Goal: Manage account settings

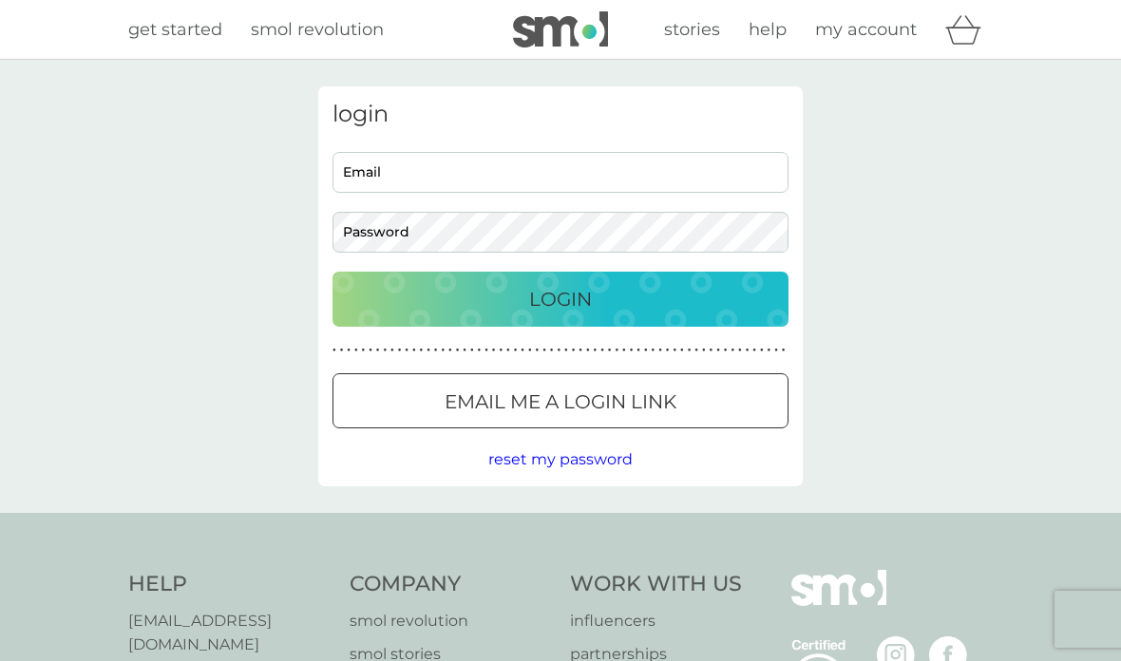
click at [527, 168] on input "Email" at bounding box center [560, 172] width 456 height 41
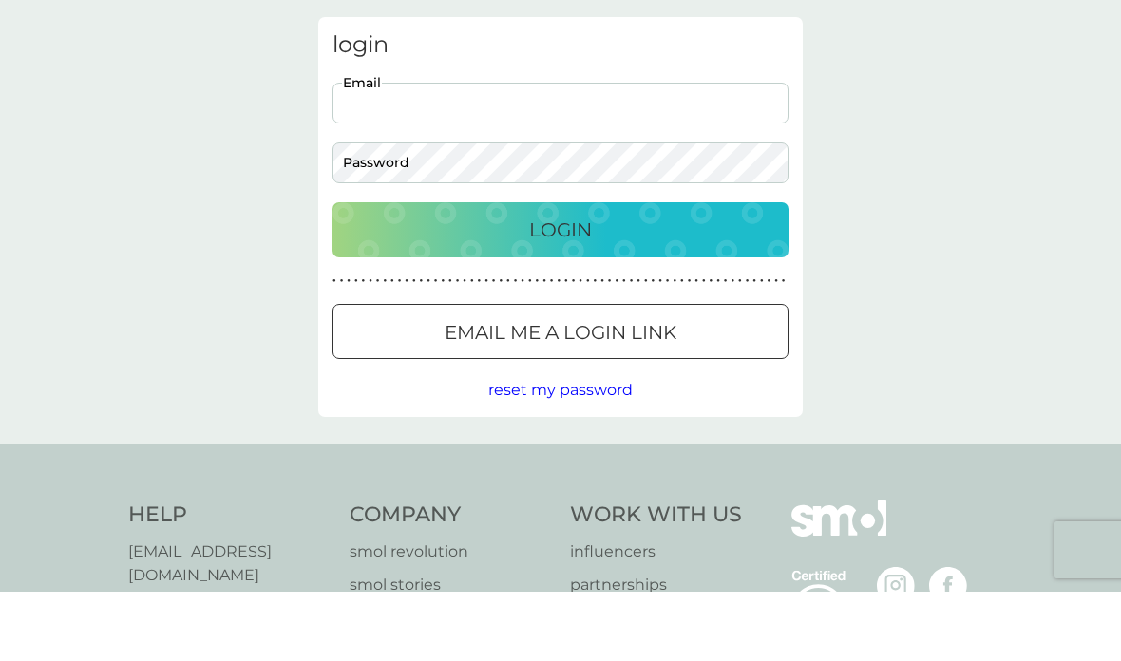
scroll to position [69, 0]
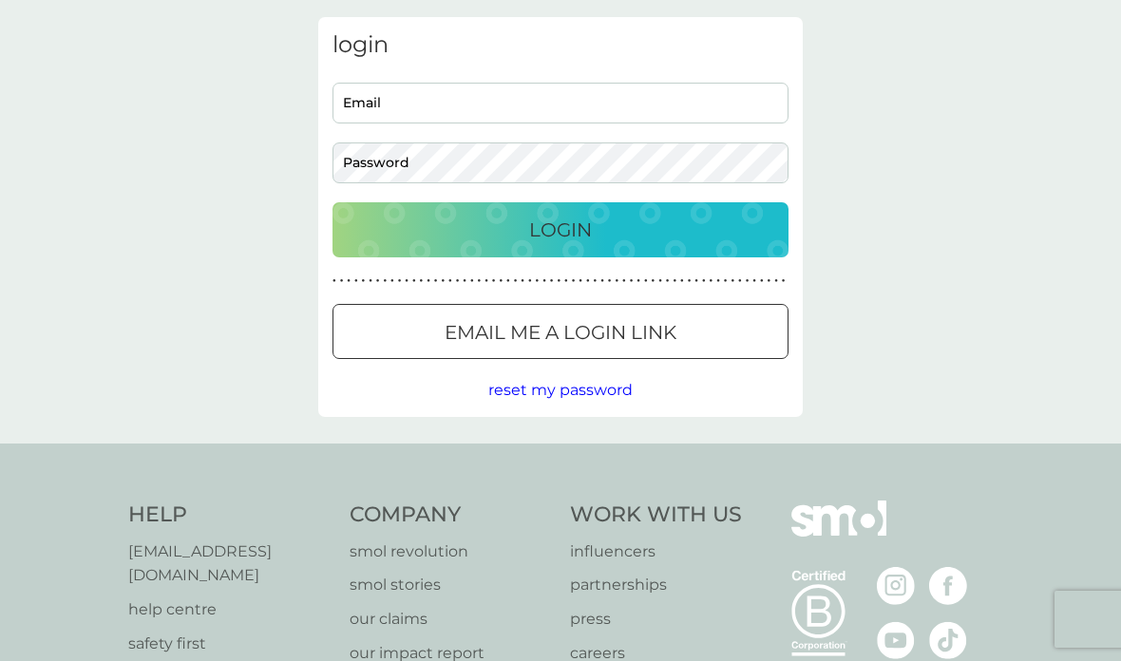
type input "s.larsen355@gmail.com"
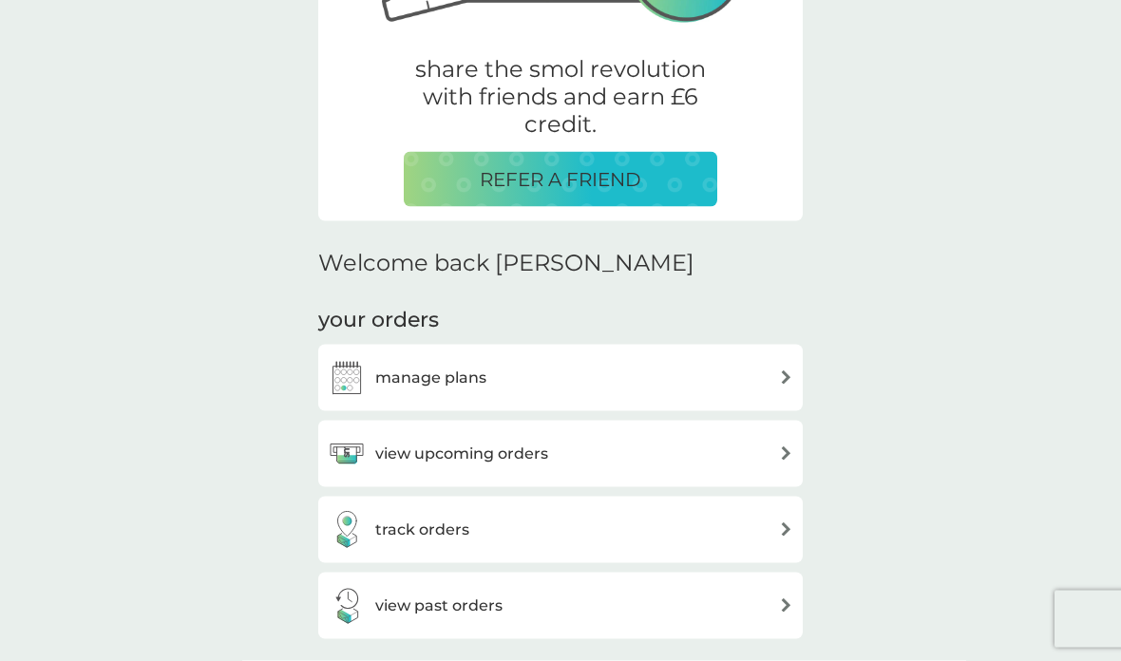
scroll to position [338, 0]
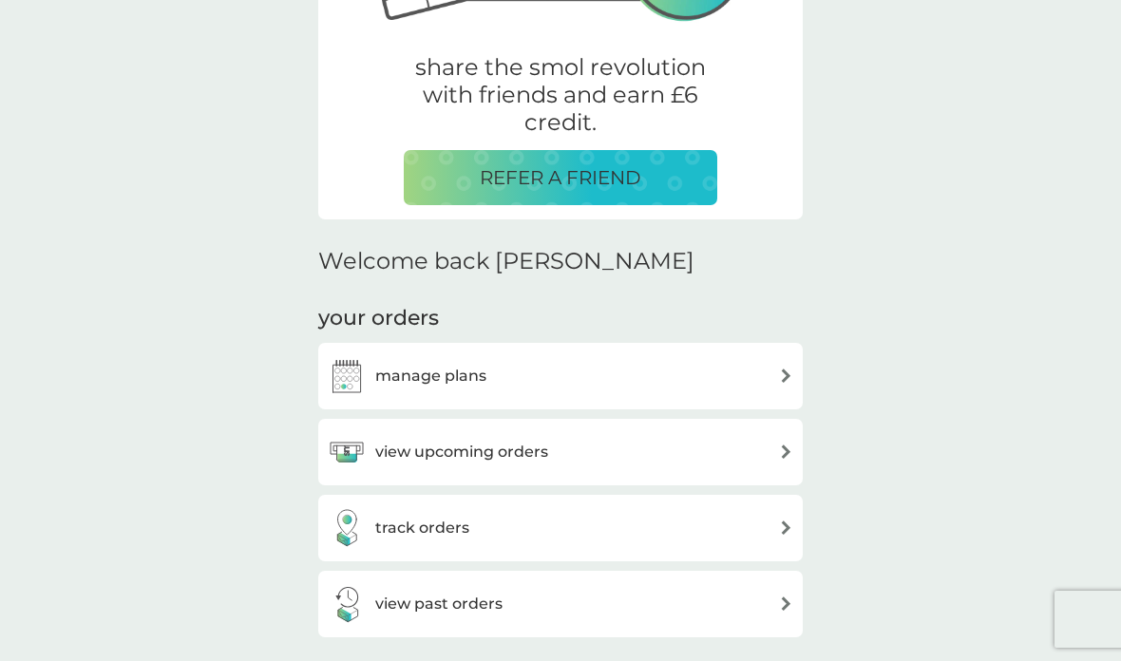
click at [702, 453] on div "view upcoming orders" at bounding box center [560, 452] width 465 height 38
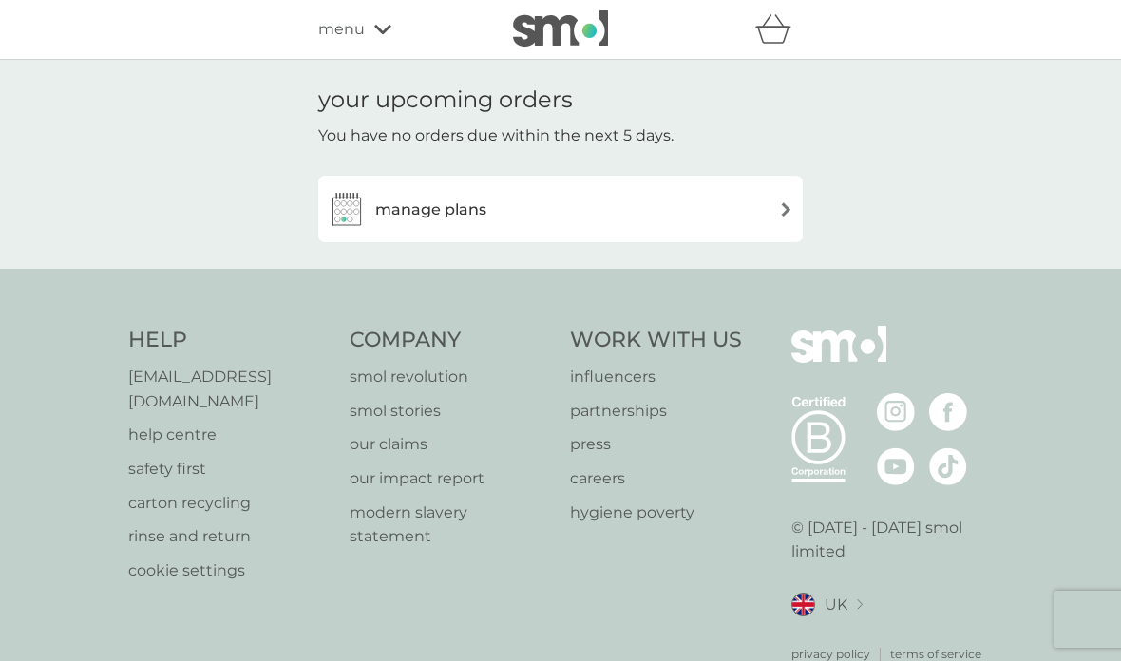
click at [750, 205] on div "manage plans" at bounding box center [560, 209] width 465 height 38
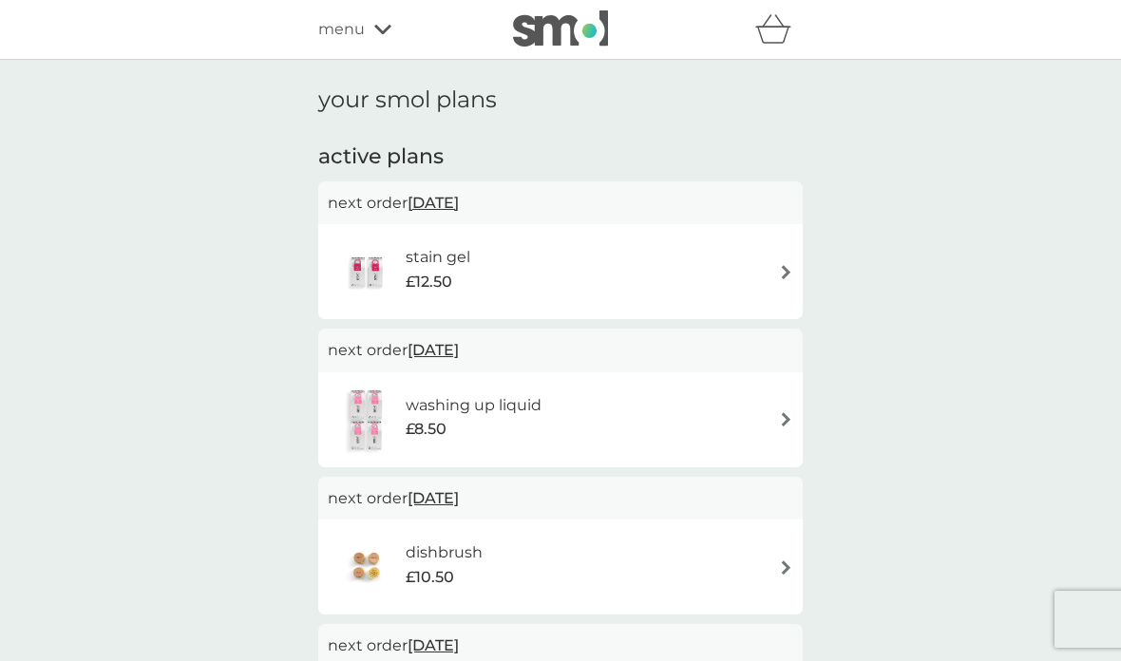
scroll to position [1, 0]
click at [459, 199] on span "[DATE]" at bounding box center [433, 201] width 51 height 37
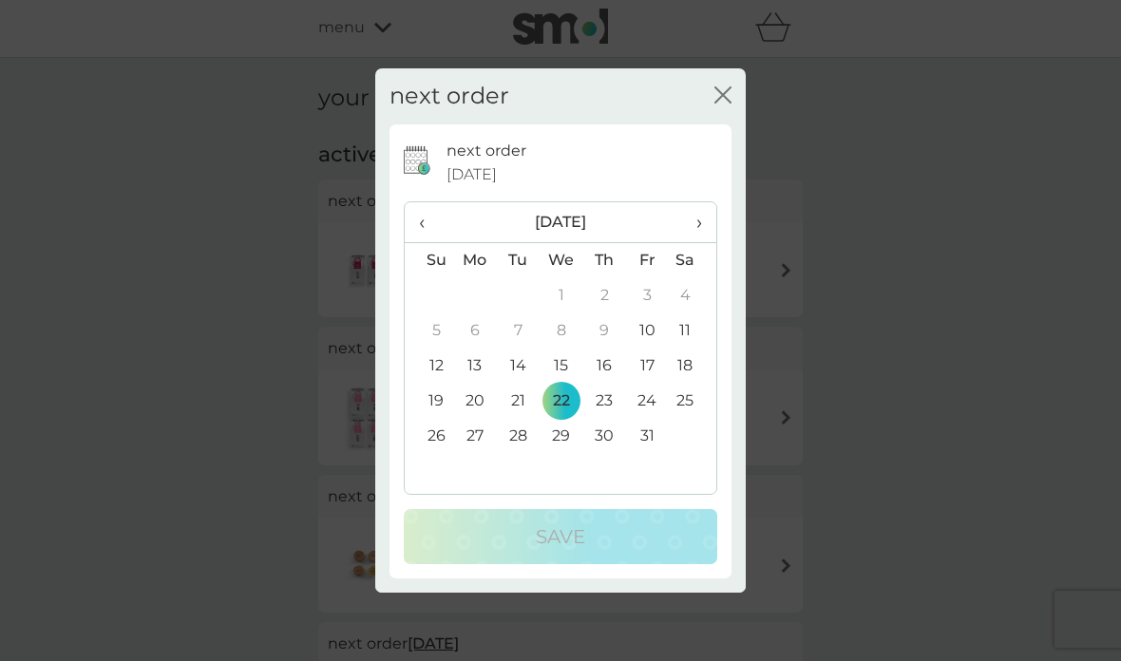
click at [706, 221] on th "›" at bounding box center [692, 222] width 47 height 41
click at [432, 219] on span "‹" at bounding box center [429, 222] width 20 height 40
click at [700, 224] on span "›" at bounding box center [692, 222] width 19 height 40
click at [612, 358] on td "13" at bounding box center [604, 366] width 43 height 35
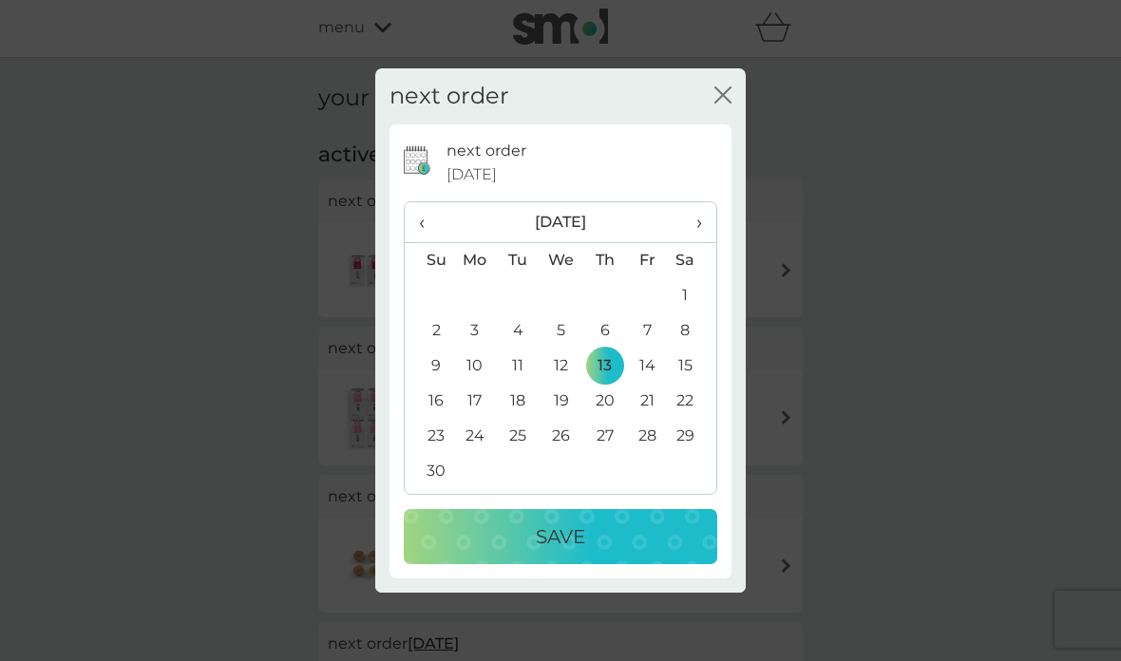
click at [602, 523] on div "Save" at bounding box center [560, 537] width 275 height 30
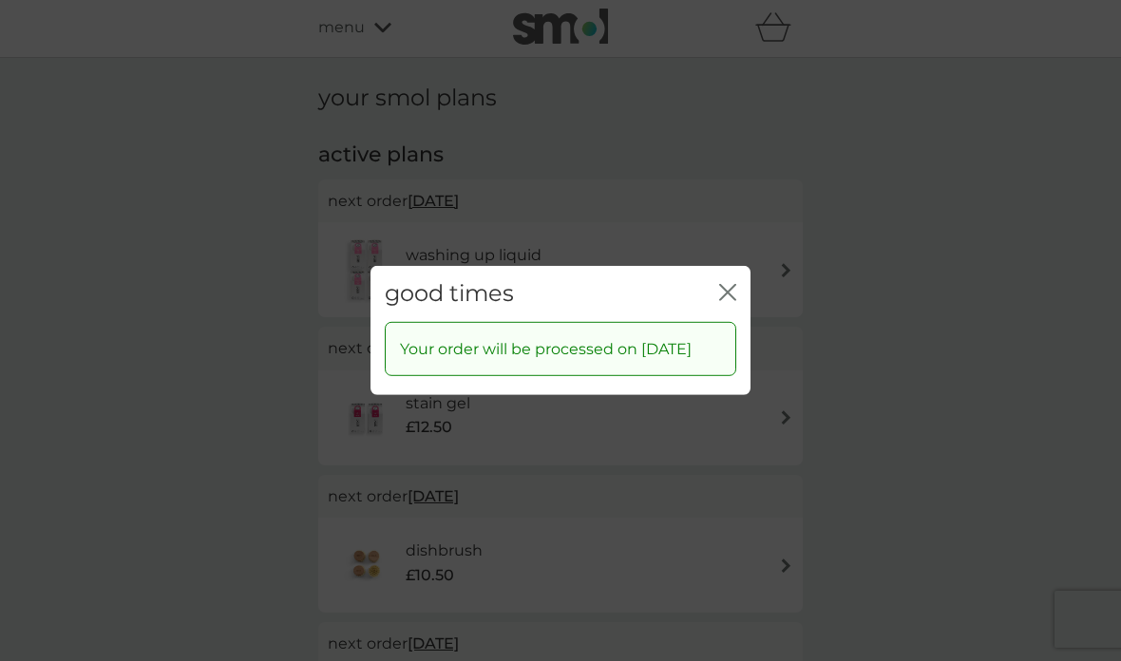
click at [733, 284] on icon "close" at bounding box center [727, 292] width 17 height 17
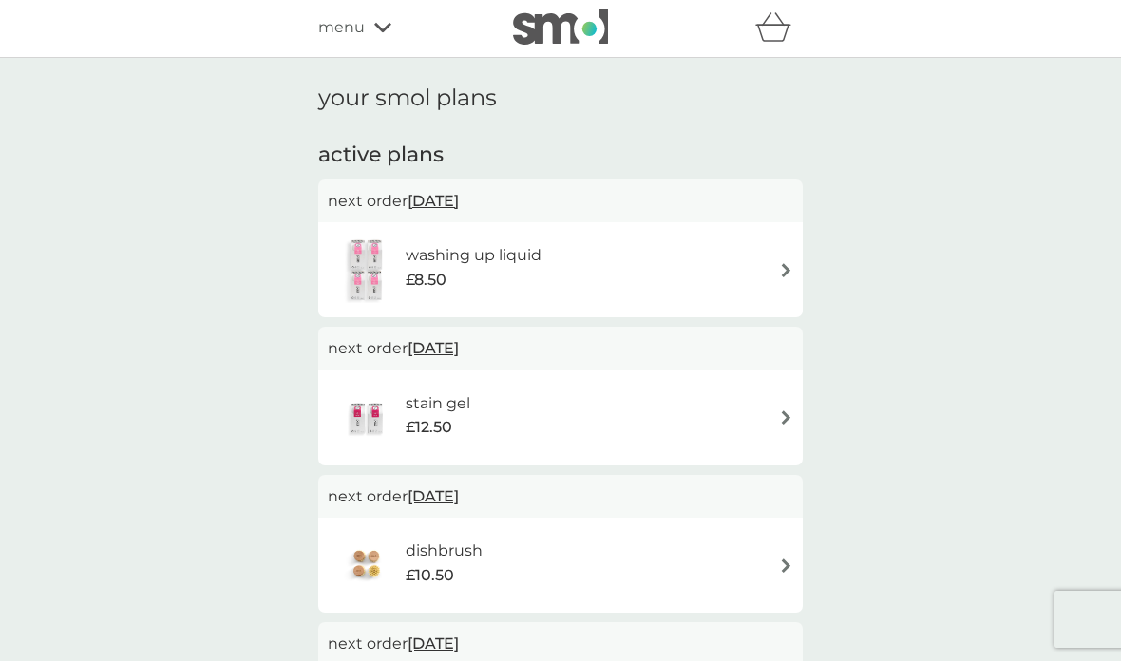
click at [459, 201] on span "[DATE]" at bounding box center [433, 200] width 51 height 37
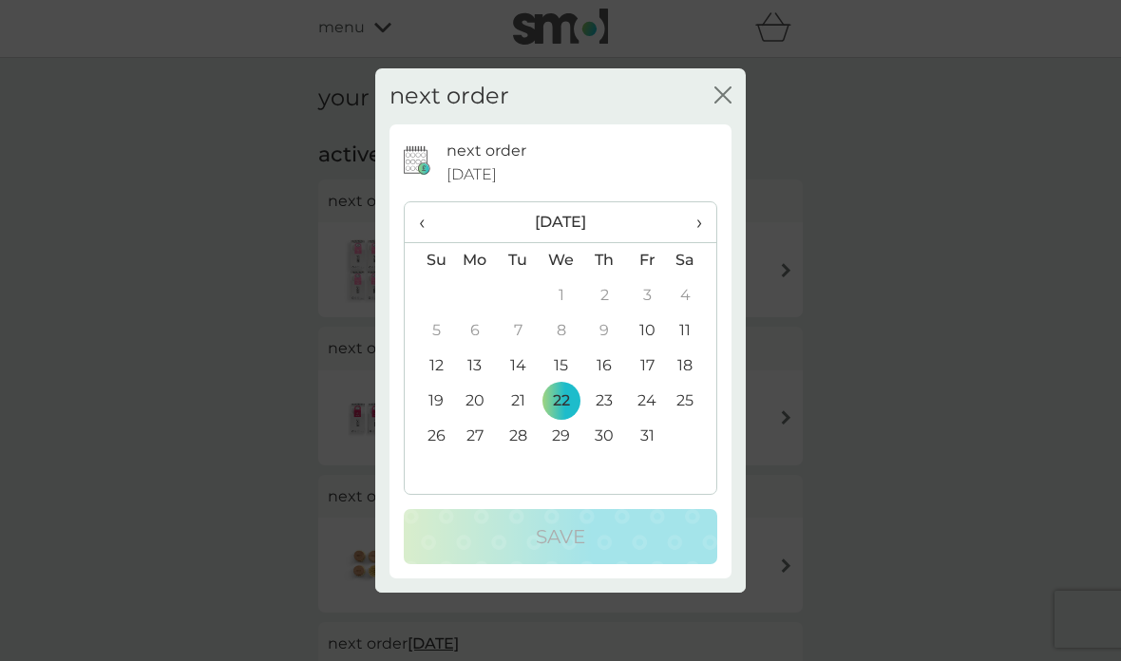
click at [699, 221] on span "›" at bounding box center [692, 222] width 19 height 40
click at [611, 367] on td "13" at bounding box center [604, 366] width 43 height 35
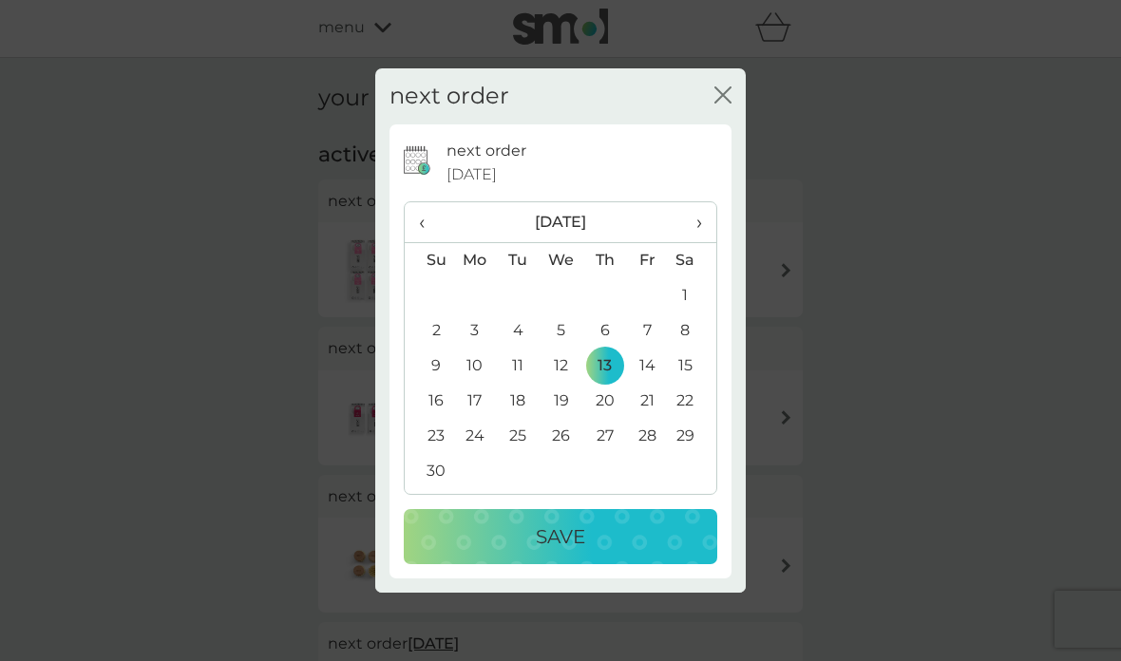
click at [600, 527] on div "Save" at bounding box center [560, 537] width 275 height 30
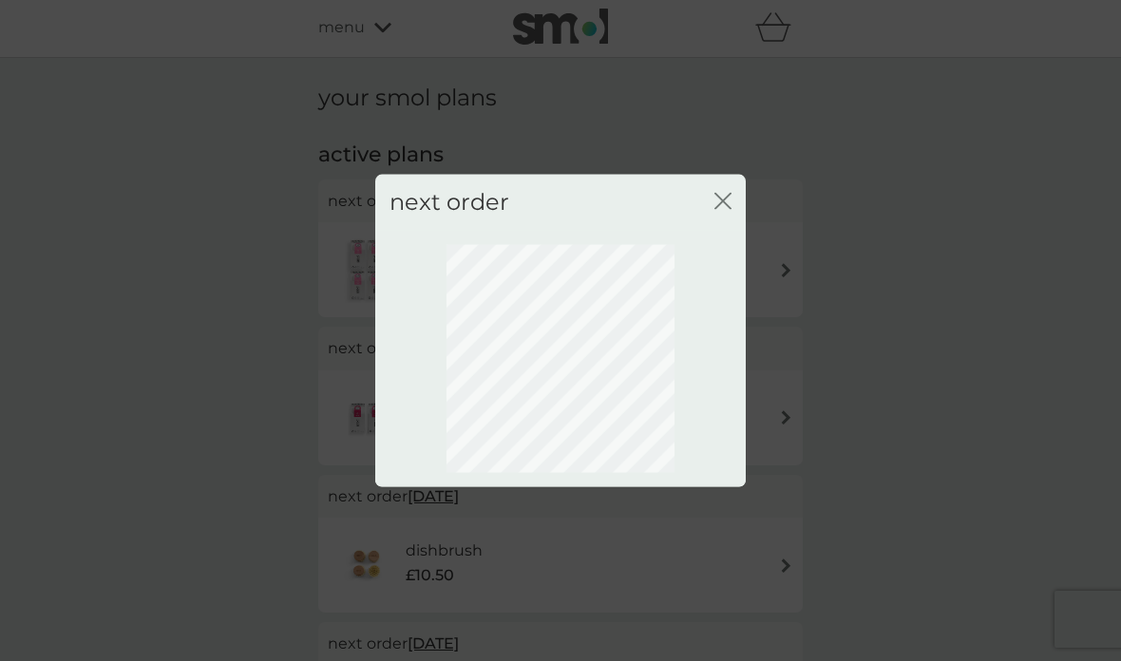
click at [729, 198] on icon "close" at bounding box center [722, 201] width 17 height 17
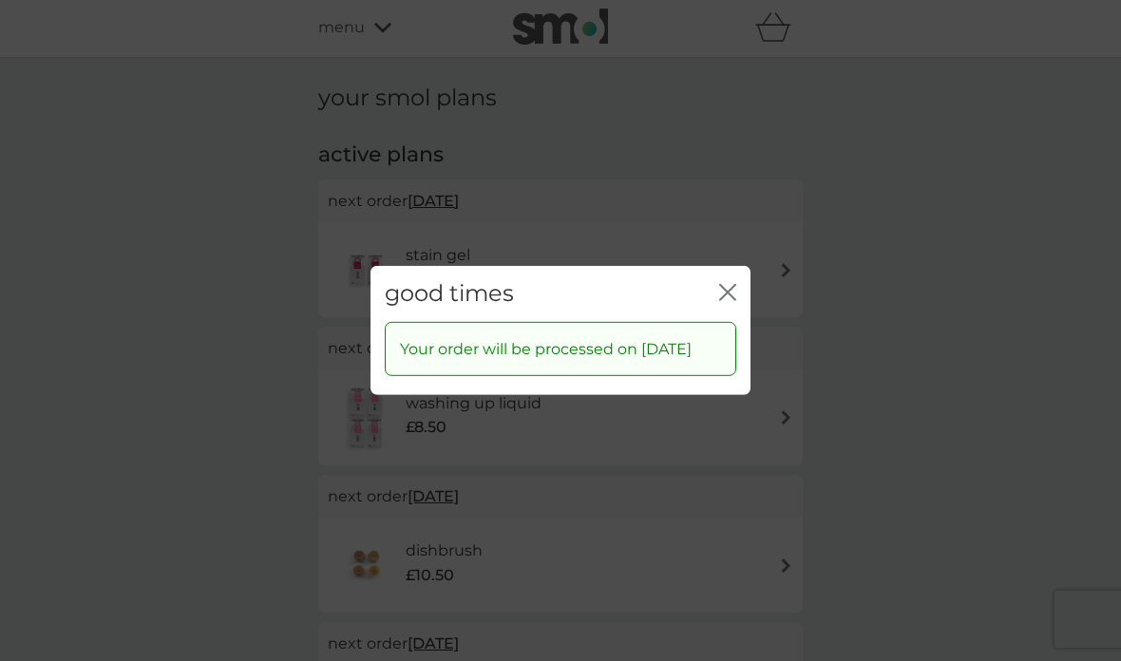
click at [726, 284] on icon "close" at bounding box center [727, 292] width 17 height 17
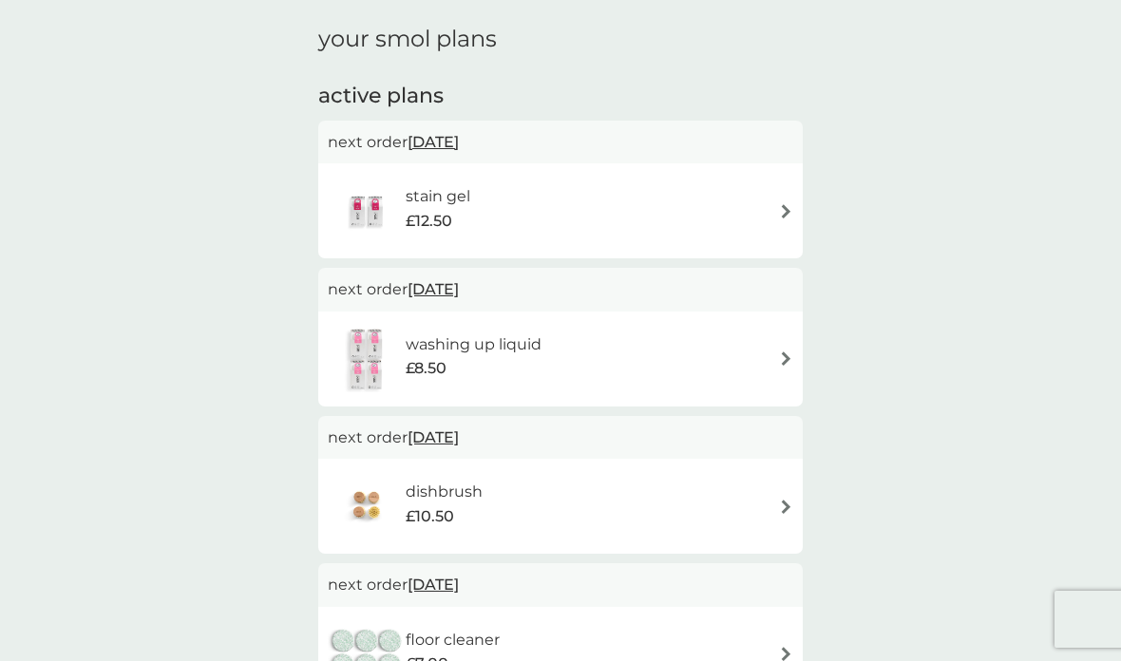
scroll to position [0, 0]
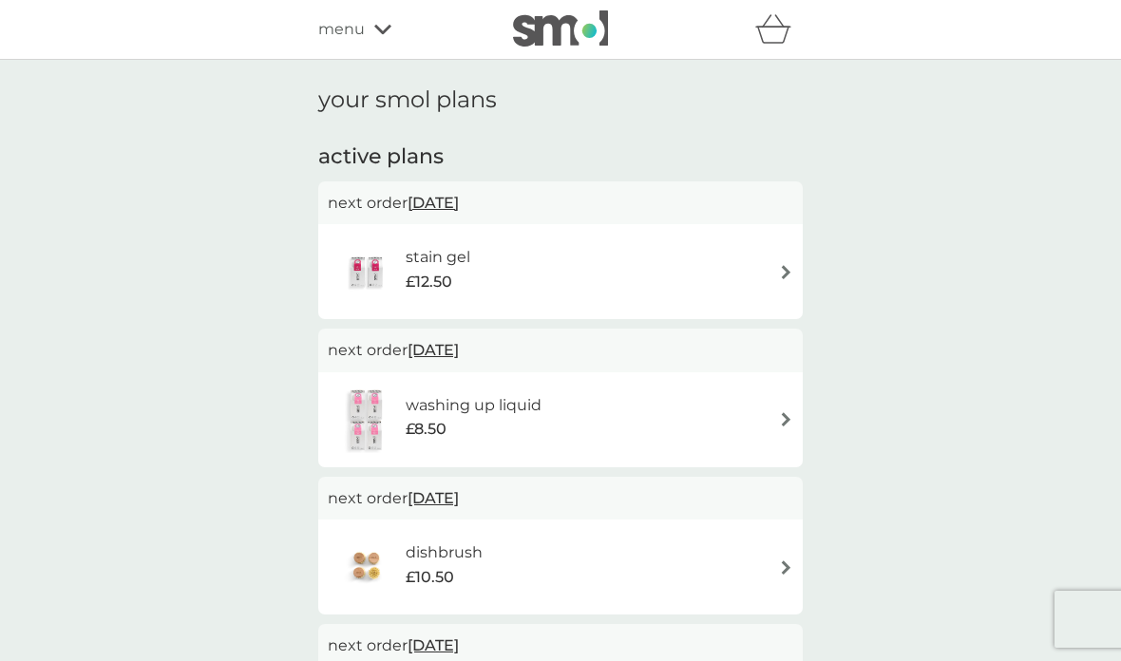
click at [387, 28] on icon at bounding box center [382, 29] width 17 height 9
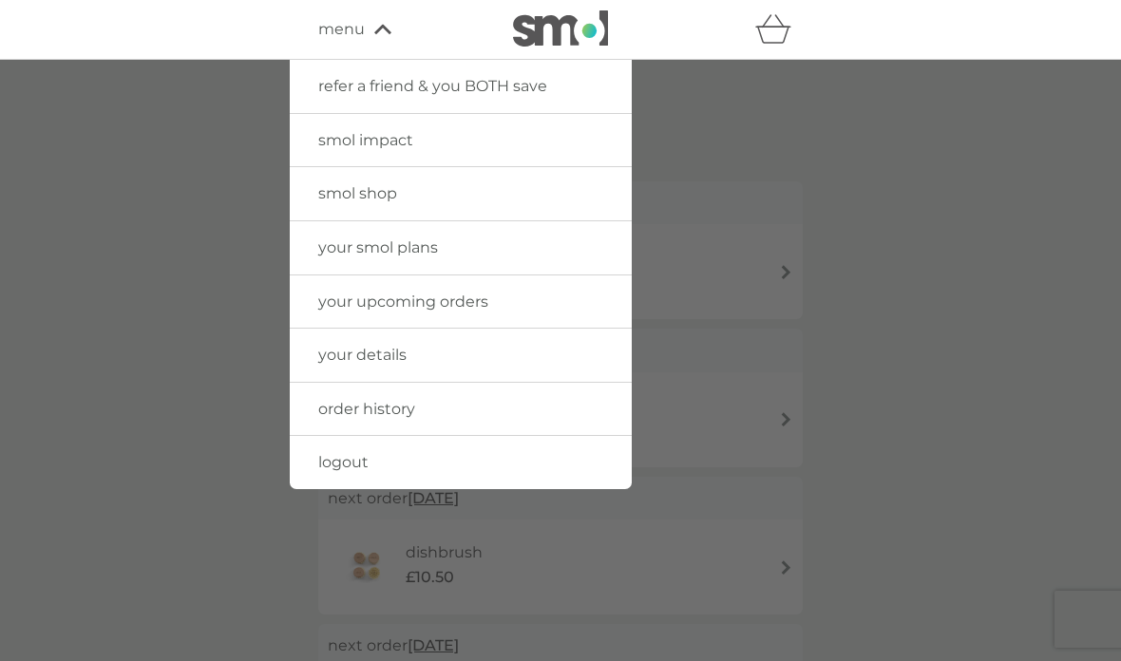
click at [519, 186] on link "smol shop" at bounding box center [461, 193] width 342 height 53
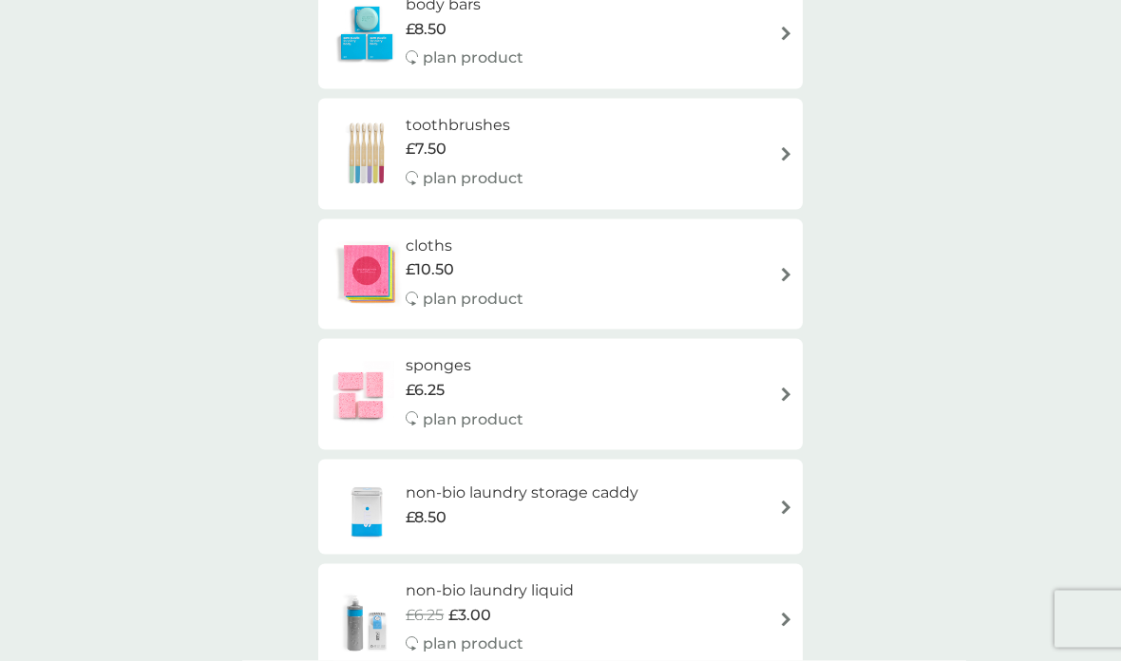
scroll to position [921, 0]
click at [684, 381] on div "sponges £6.25 plan product" at bounding box center [560, 393] width 465 height 83
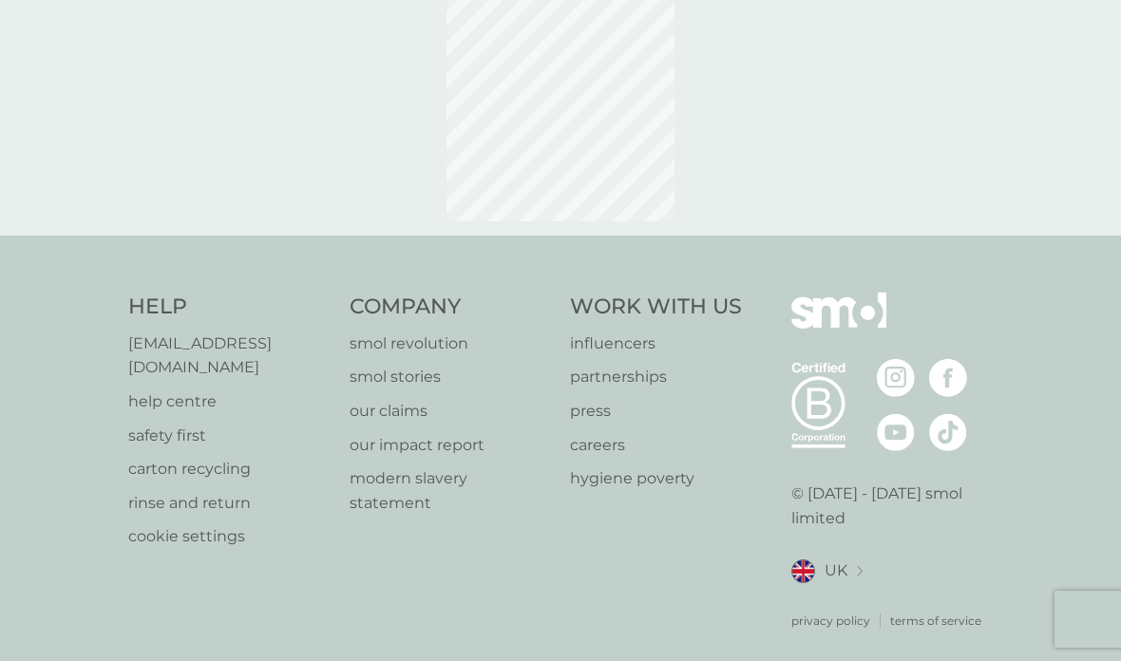
scroll to position [76, 0]
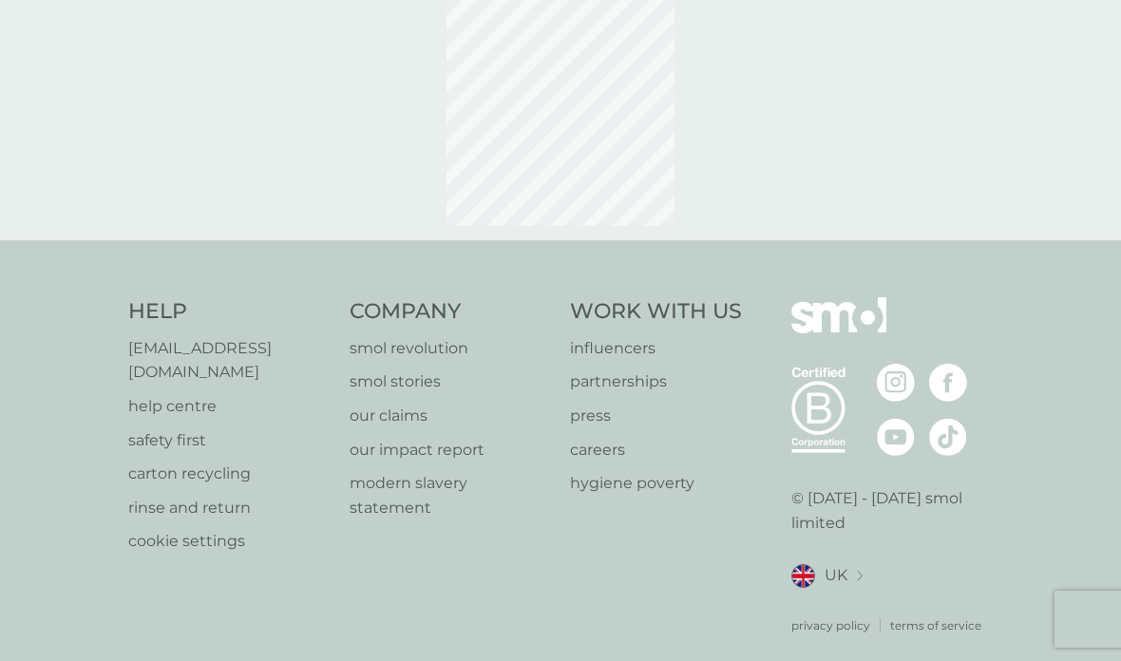
select select "63"
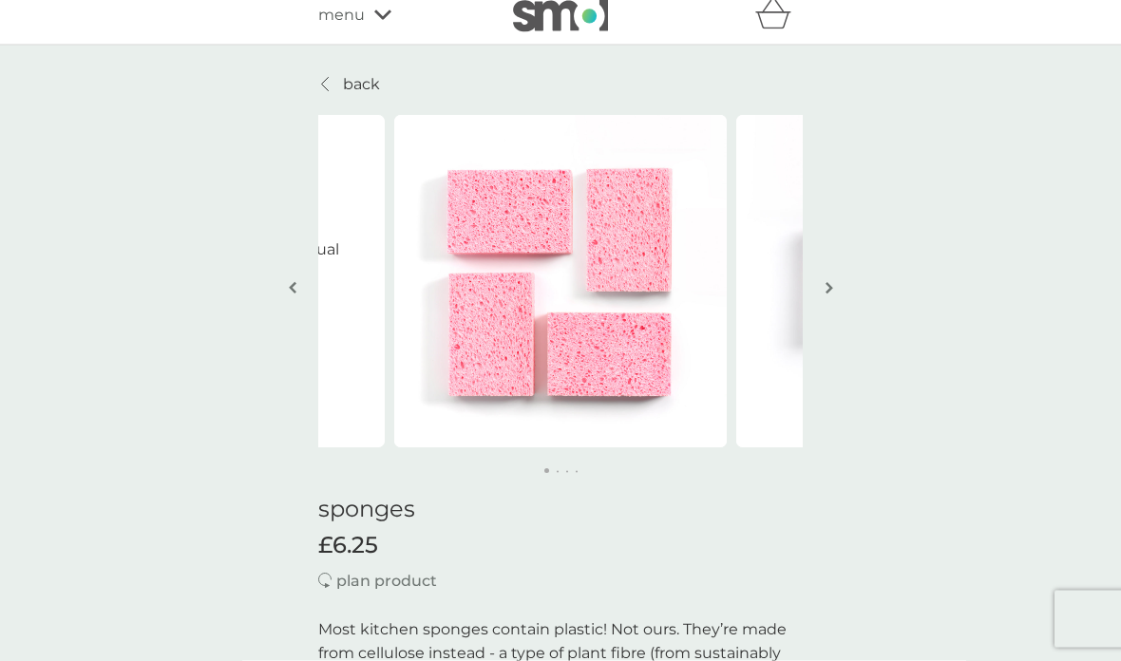
scroll to position [0, 0]
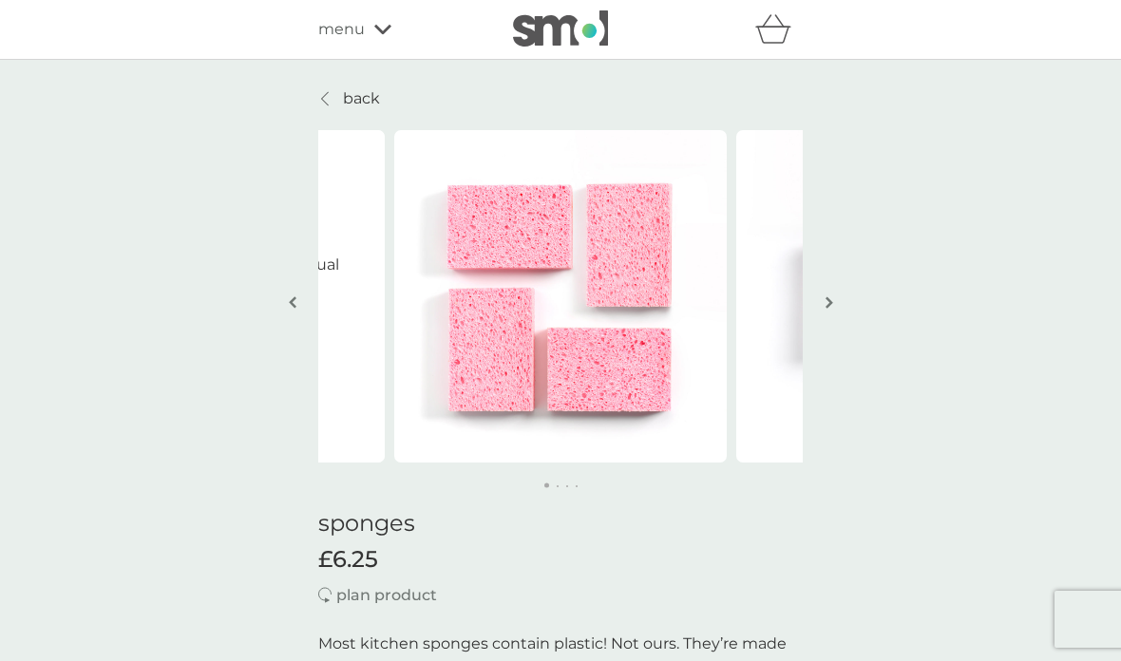
click at [345, 101] on p "back" at bounding box center [361, 98] width 37 height 25
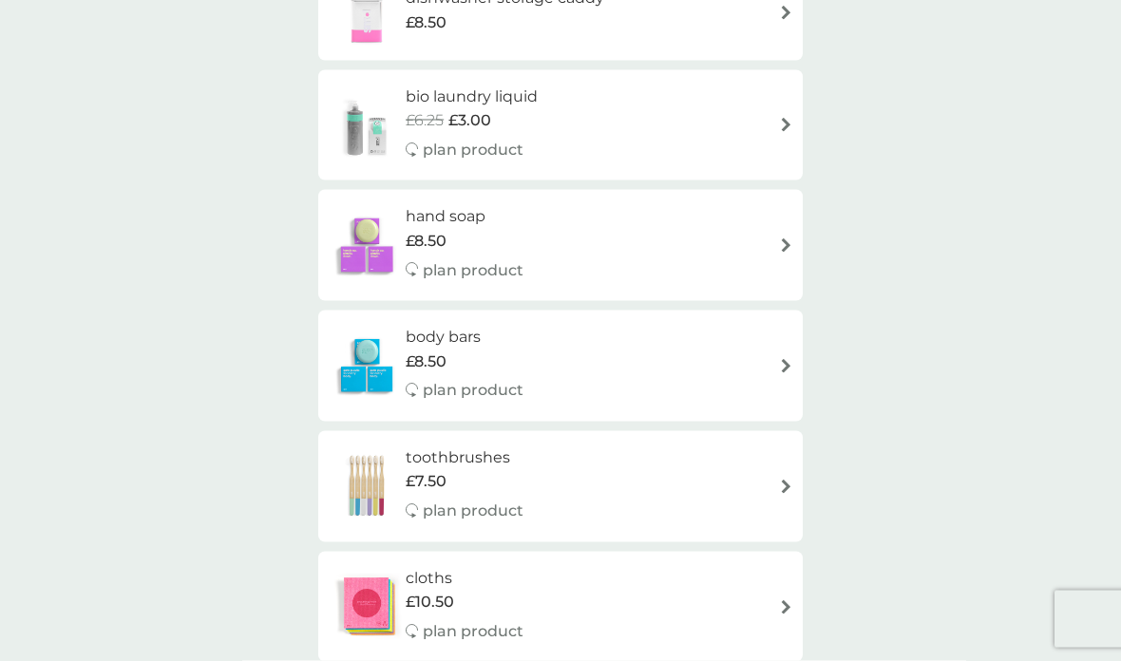
scroll to position [589, 0]
click at [621, 473] on div "toothbrushes £7.50 plan product" at bounding box center [560, 486] width 465 height 83
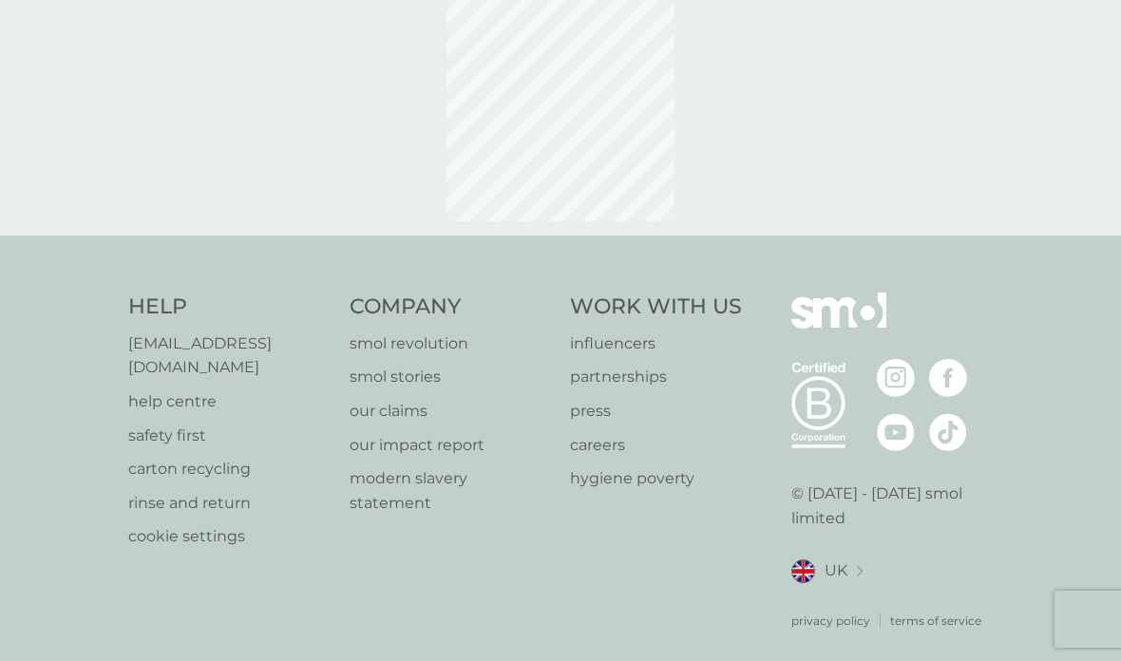
scroll to position [76, 0]
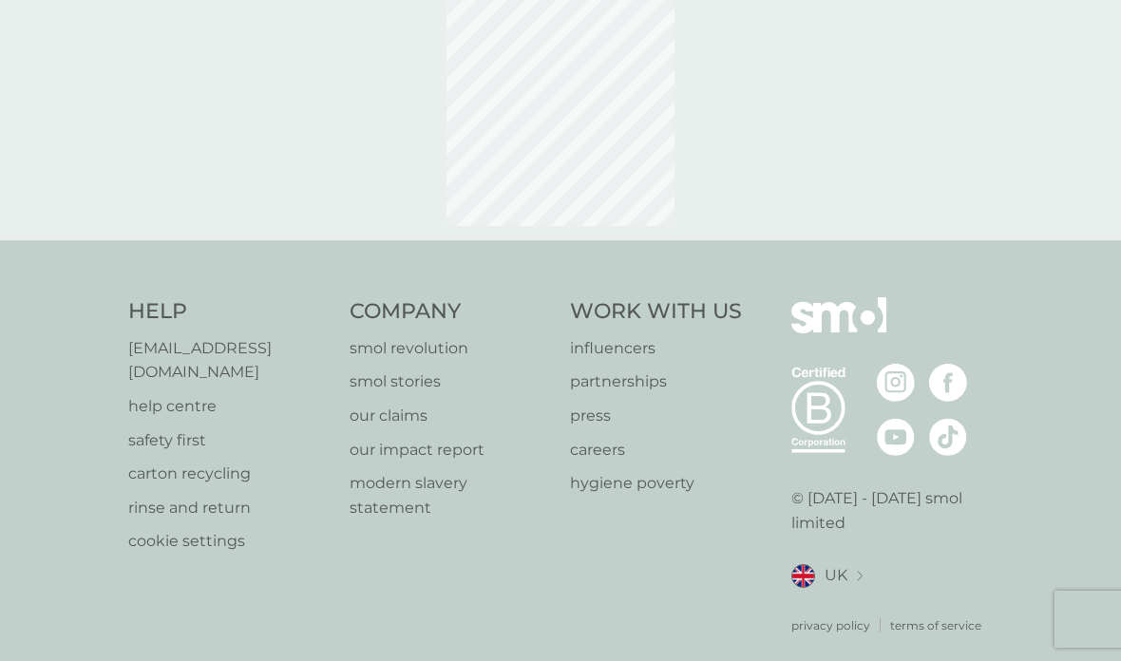
select select "119"
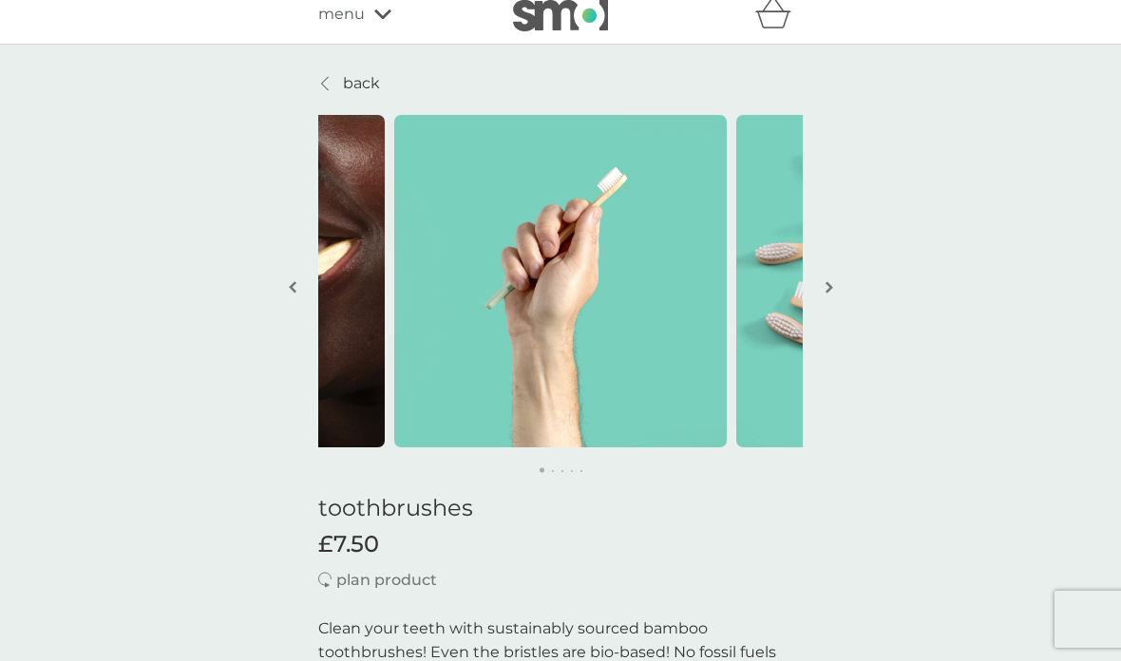
scroll to position [0, 0]
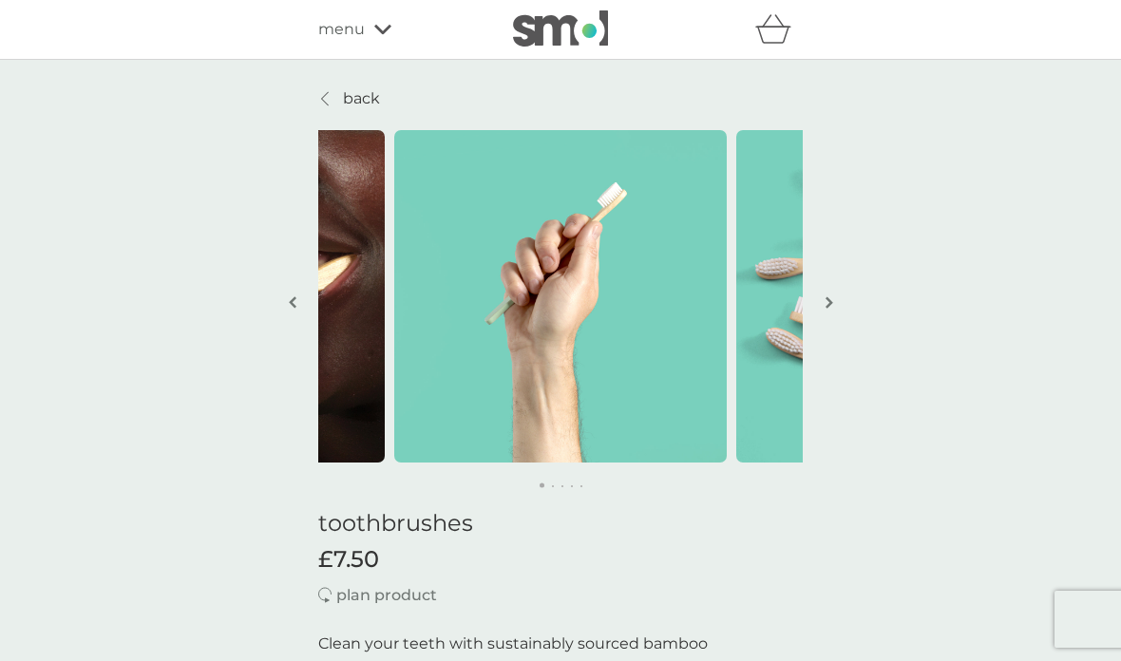
click at [358, 97] on p "back" at bounding box center [361, 98] width 37 height 25
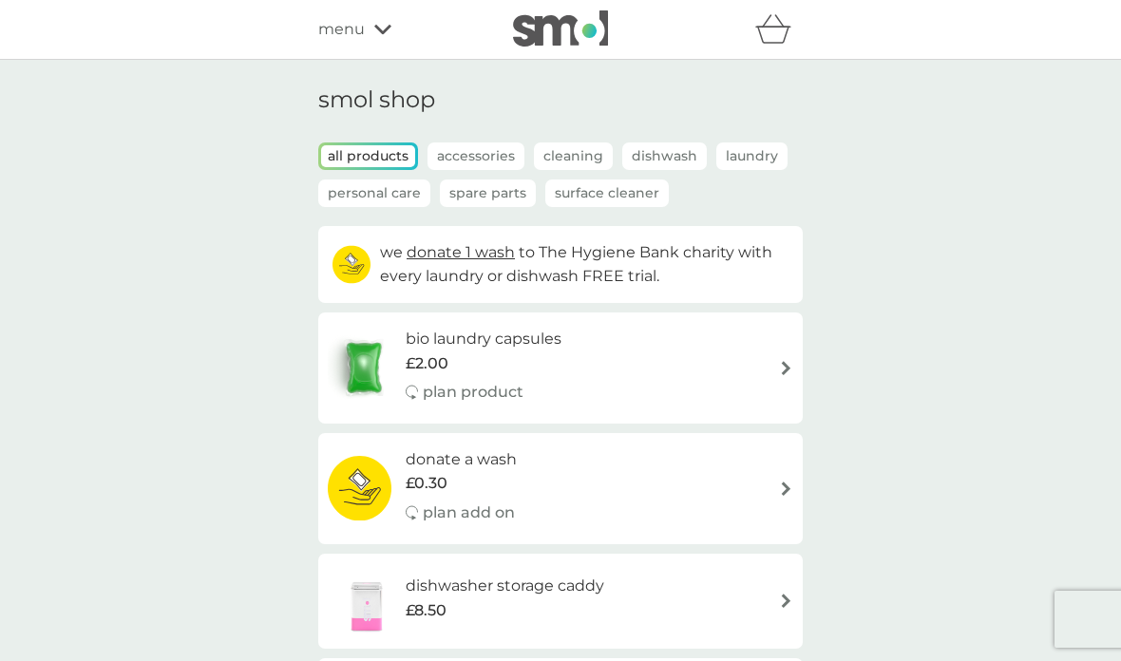
click at [490, 186] on p "Spare Parts" at bounding box center [488, 194] width 96 height 28
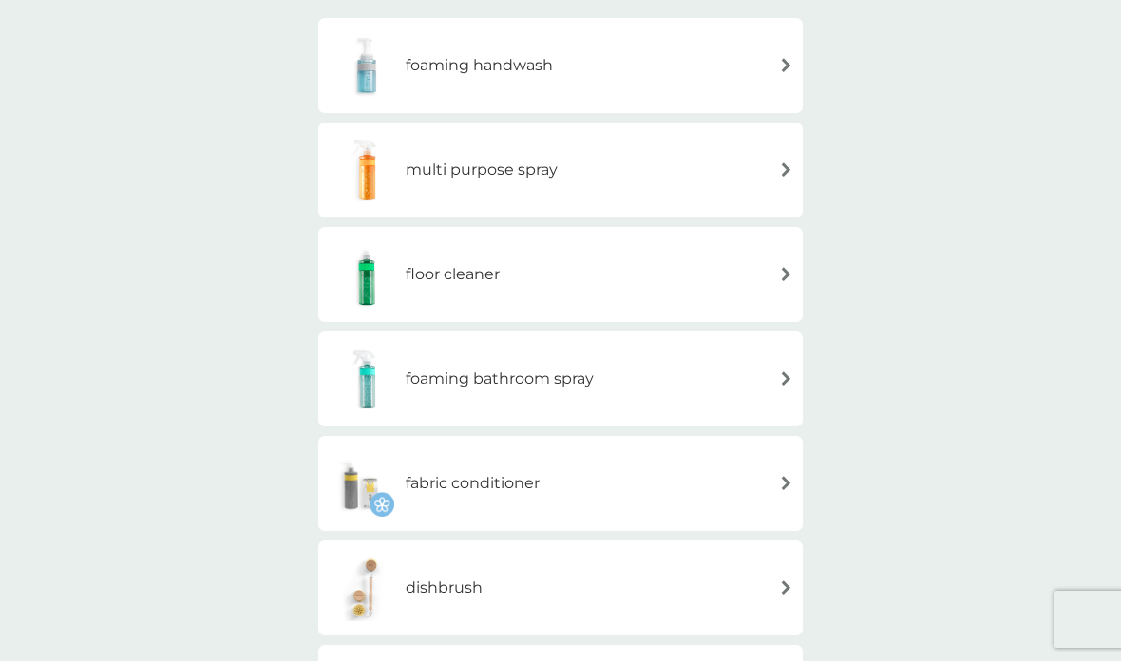
scroll to position [179, 0]
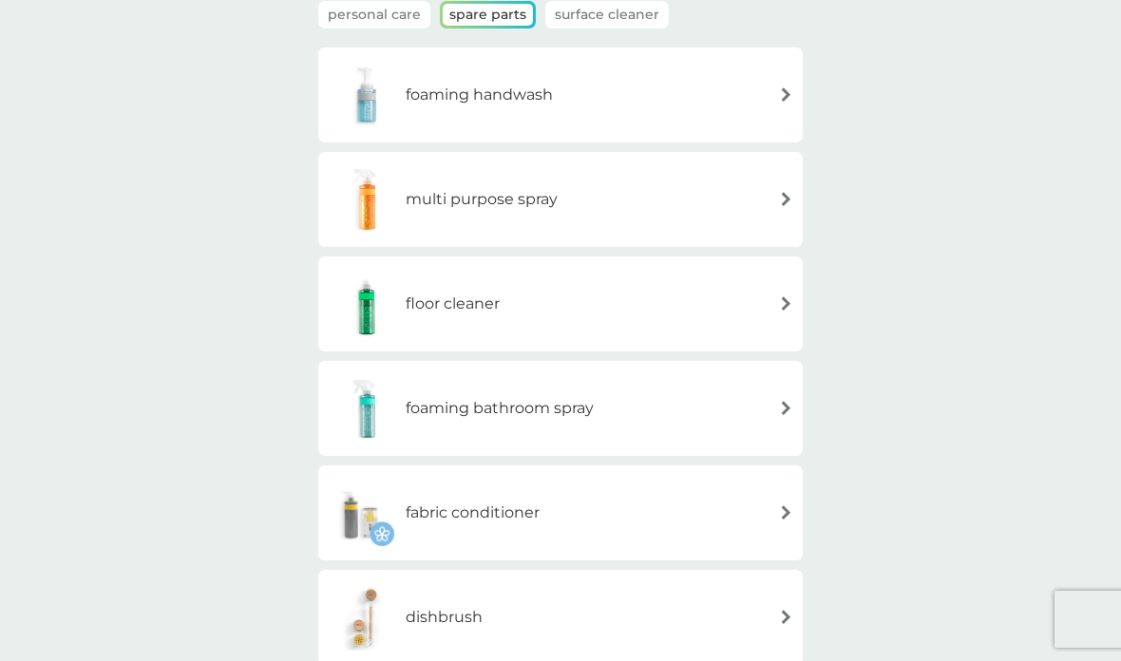
click at [731, 91] on div "foaming handwash" at bounding box center [560, 95] width 465 height 66
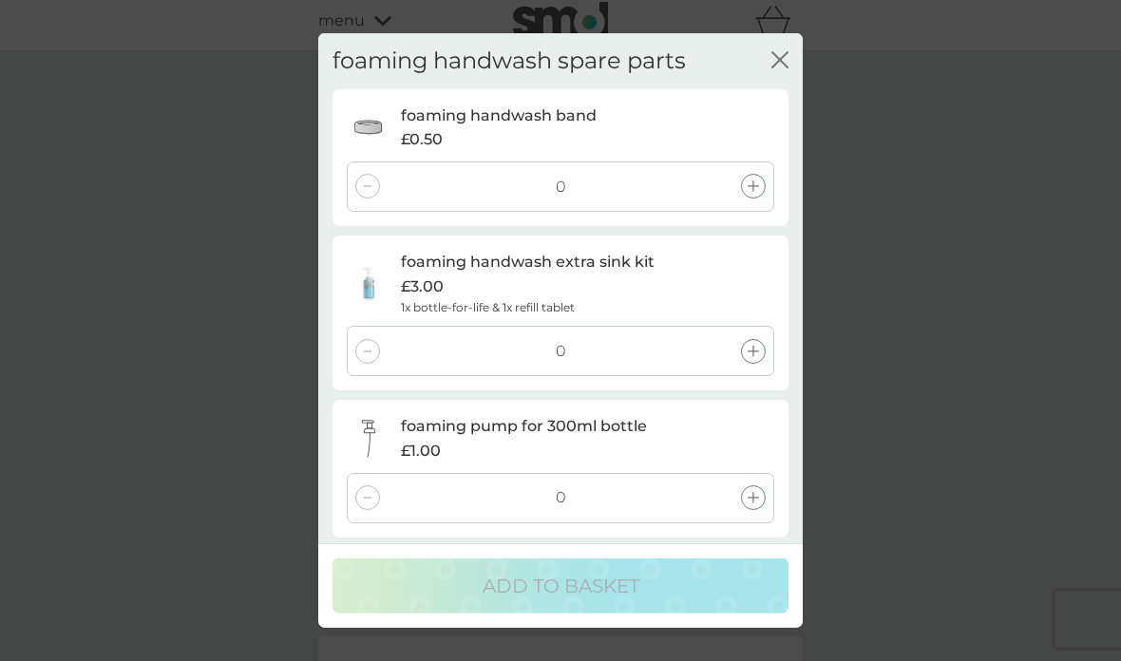
scroll to position [0, 0]
click at [786, 52] on icon "close" at bounding box center [784, 59] width 8 height 15
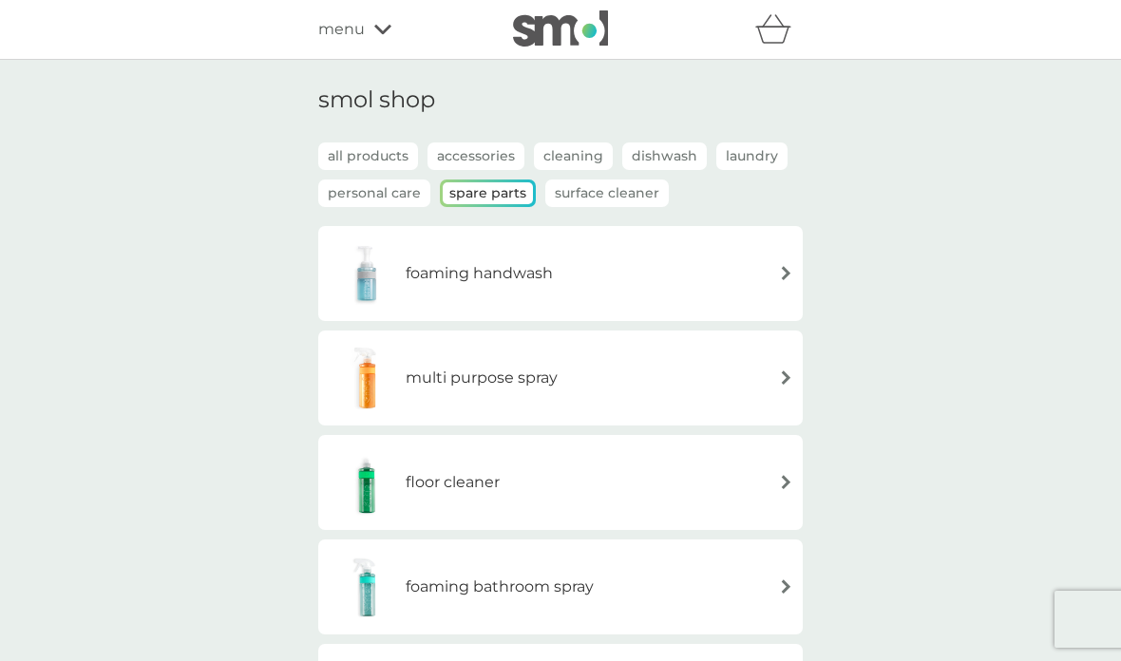
click at [631, 188] on p "Surface Cleaner" at bounding box center [606, 194] width 123 height 28
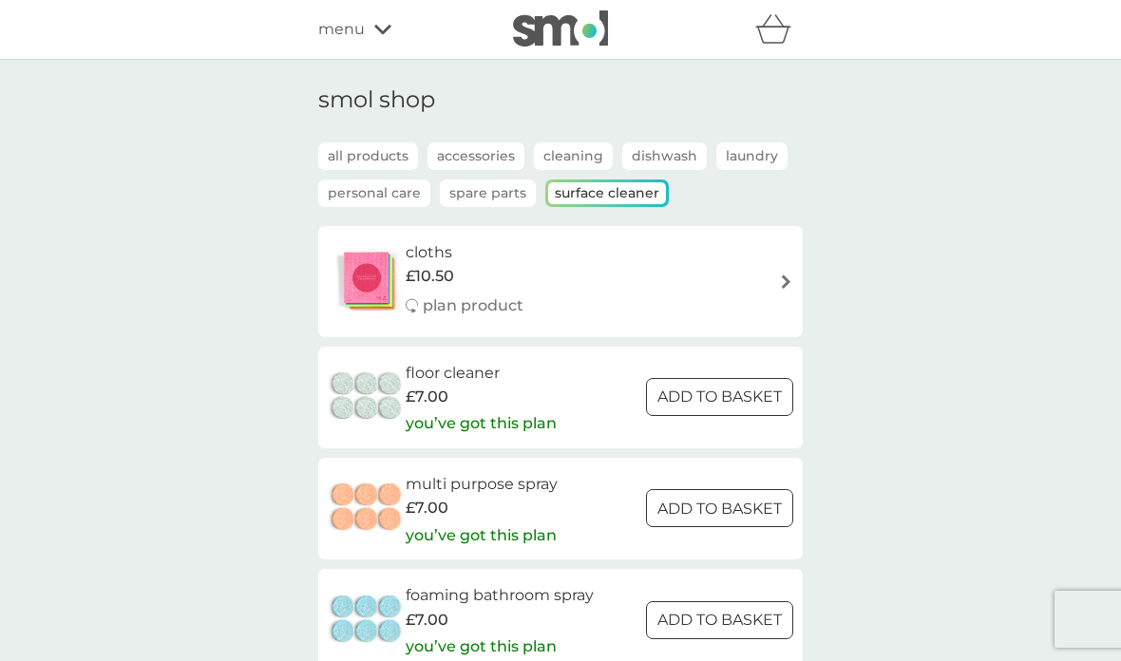
click at [375, 31] on icon at bounding box center [382, 29] width 17 height 11
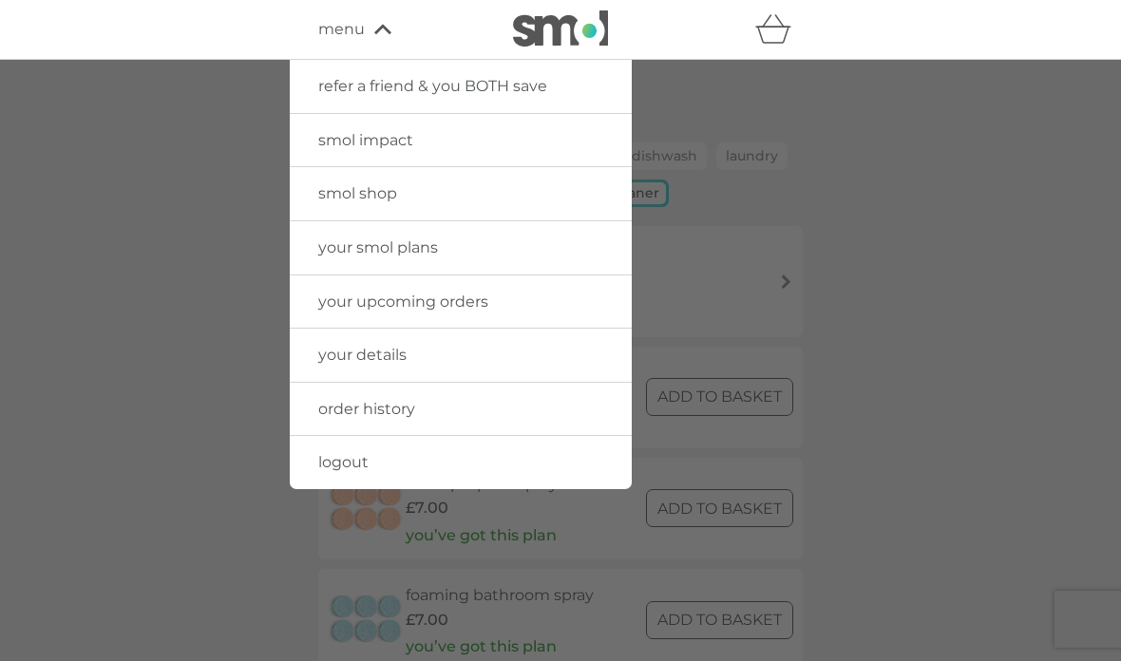
click at [408, 457] on link "logout" at bounding box center [461, 462] width 342 height 53
